Goal: Task Accomplishment & Management: Manage account settings

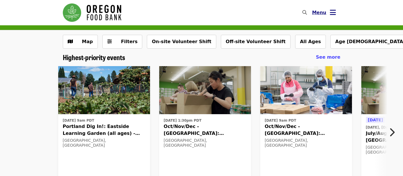
drag, startPoint x: 0, startPoint y: 0, endPoint x: 335, endPoint y: 13, distance: 335.4
click at [335, 13] on icon "bars icon" at bounding box center [333, 12] width 6 height 8
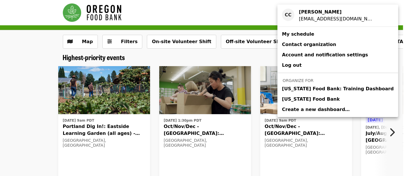
click at [310, 98] on span "[US_STATE] Food Bank" at bounding box center [311, 99] width 58 height 7
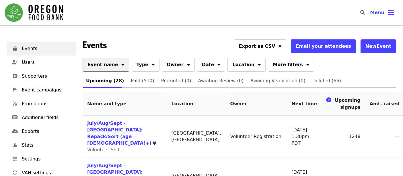
click at [107, 59] on button "Event name" at bounding box center [106, 65] width 47 height 14
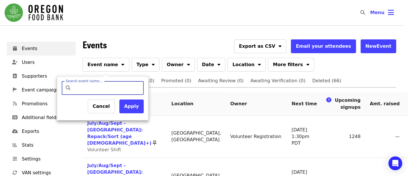
click at [109, 87] on input "Search event name…" at bounding box center [108, 88] width 68 height 14
click at [104, 90] on input "Search event name…" at bounding box center [108, 88] width 68 height 14
type input "*********"
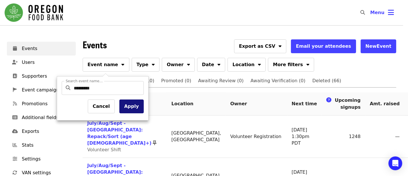
click at [142, 107] on button "Apply" at bounding box center [131, 106] width 24 height 14
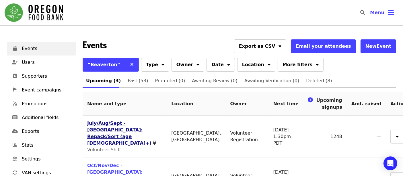
click at [104, 128] on link "July/Aug/Sept - [GEOGRAPHIC_DATA]: Repack/Sort (age [DEMOGRAPHIC_DATA]+)" at bounding box center [119, 132] width 64 height 25
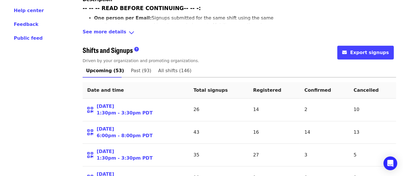
scroll to position [255, 0]
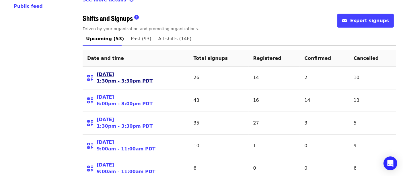
click at [115, 71] on link "[DATE] 1:30pm - 3:30pm PDT" at bounding box center [125, 77] width 56 height 13
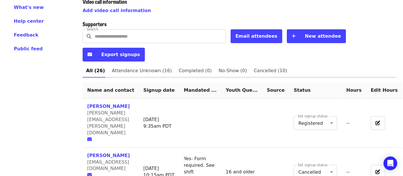
scroll to position [223, 0]
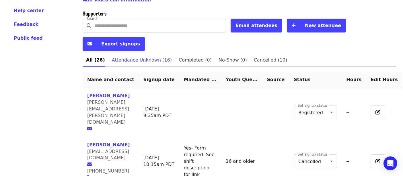
click at [139, 56] on span "Attendance Unknown (16)" at bounding box center [142, 60] width 60 height 8
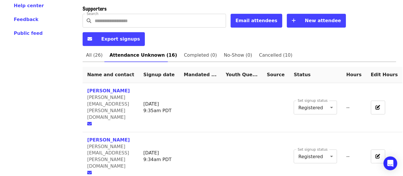
scroll to position [192, 0]
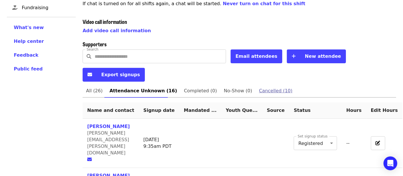
click at [265, 87] on span "Cancelled (10)" at bounding box center [276, 91] width 34 height 8
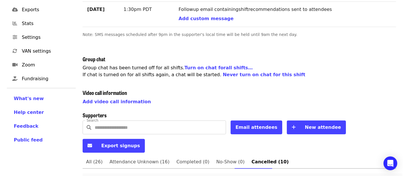
scroll to position [120, 0]
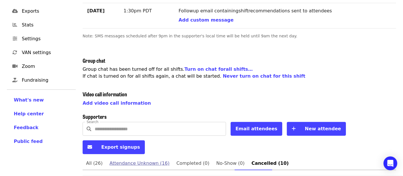
click at [146, 156] on link "Attendance Unknown (16)" at bounding box center [139, 163] width 67 height 14
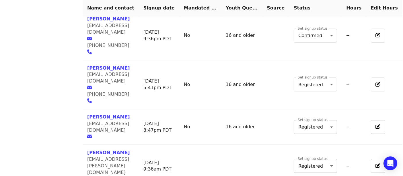
scroll to position [639, 0]
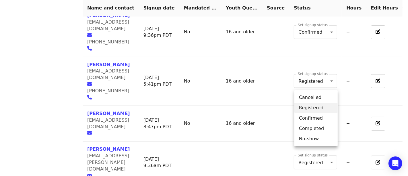
click at [319, 130] on li "Completed" at bounding box center [316, 128] width 43 height 10
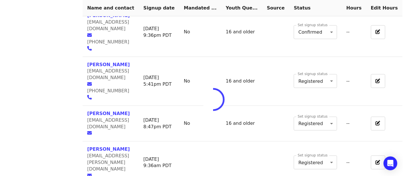
type input "*"
